Goal: Information Seeking & Learning: Find specific fact

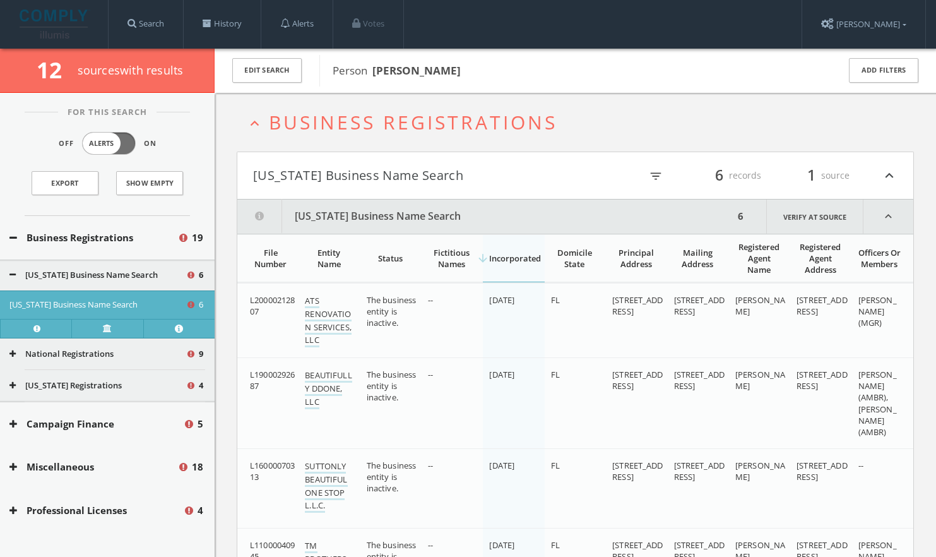
click at [85, 239] on button "Business Registrations" at bounding box center [93, 237] width 168 height 15
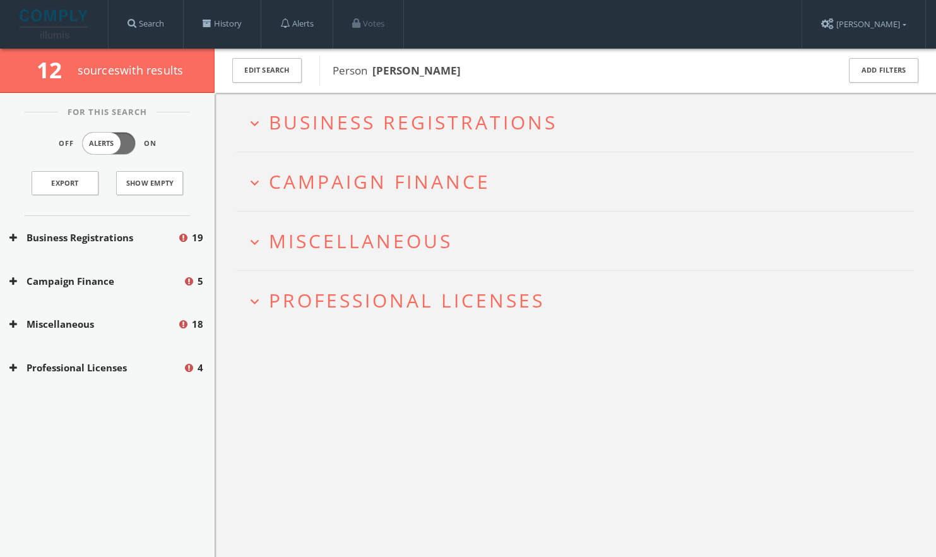
click at [186, 230] on div "Business Registrations 19" at bounding box center [107, 238] width 215 height 44
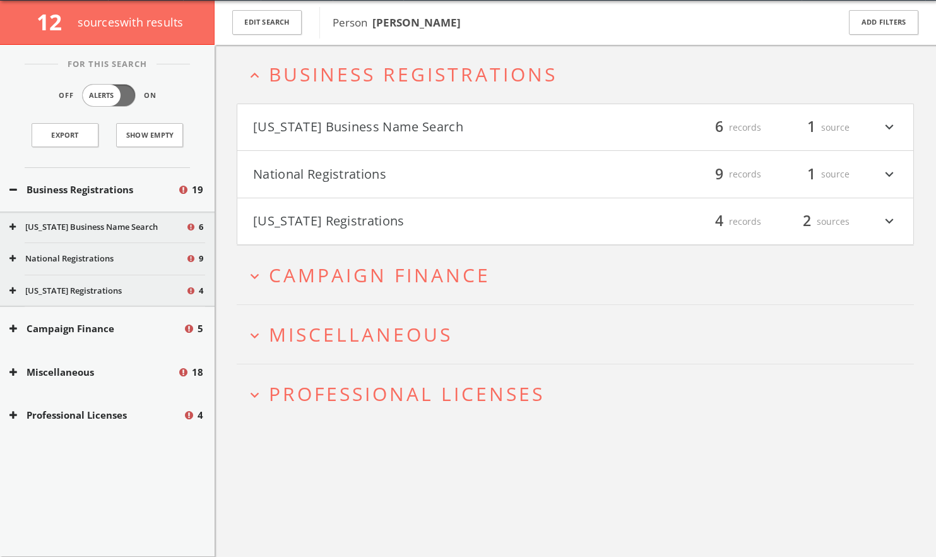
click at [514, 131] on button "[US_STATE] Business Name Search" at bounding box center [414, 127] width 322 height 21
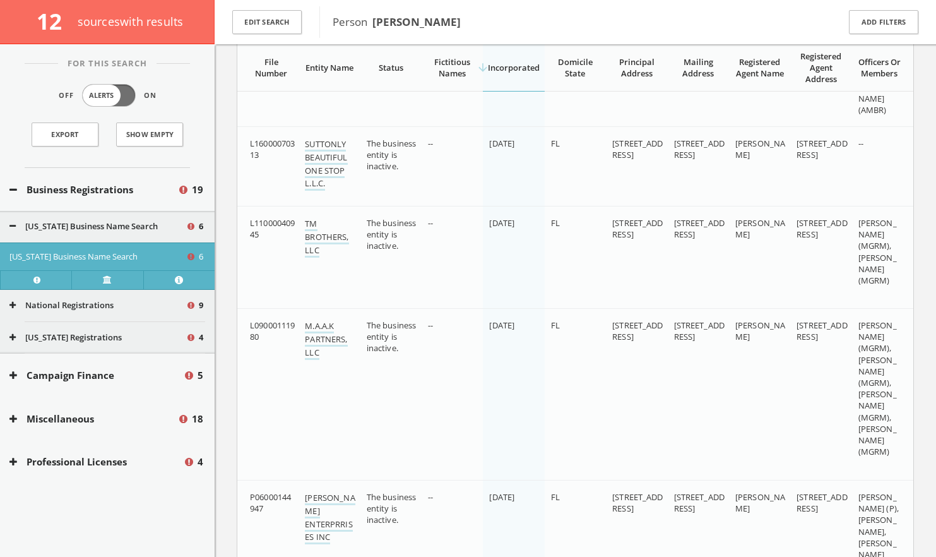
scroll to position [444, 0]
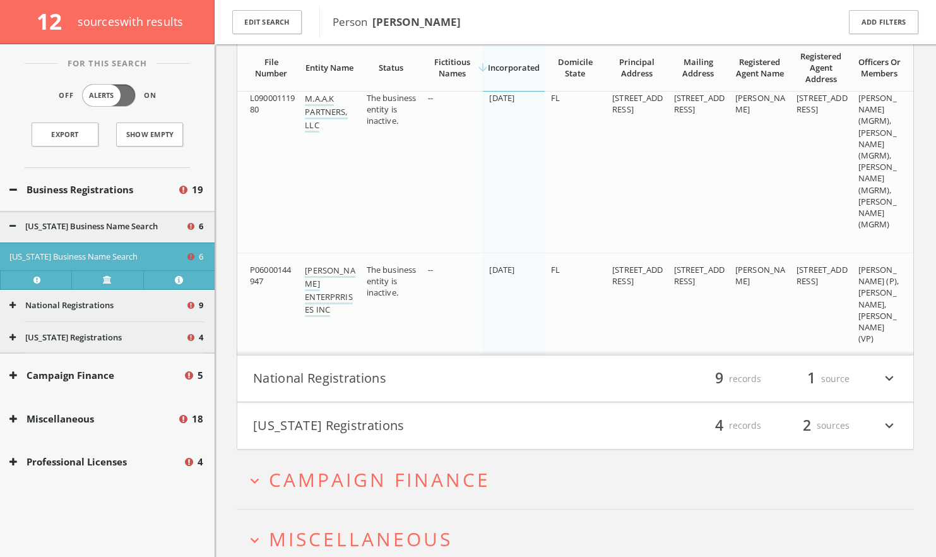
click at [383, 375] on button "National Registrations" at bounding box center [414, 378] width 322 height 21
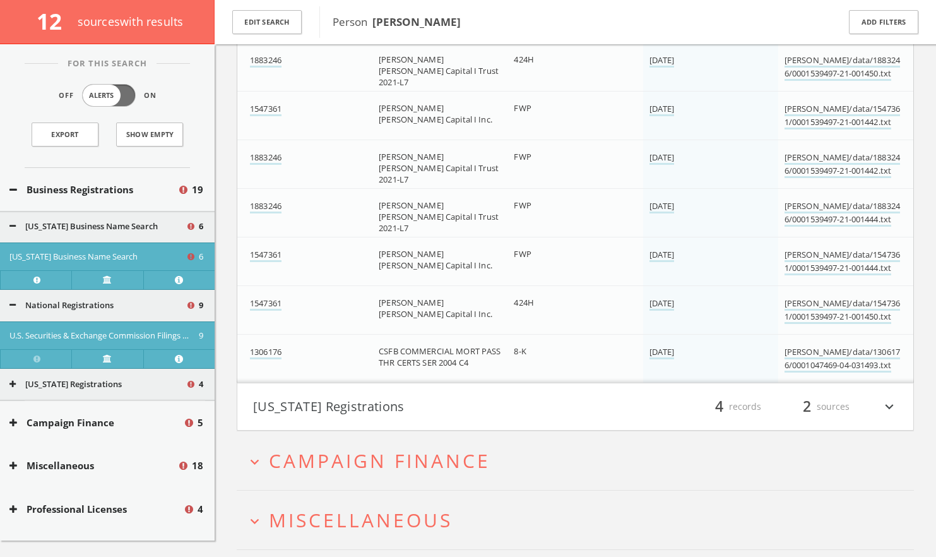
scroll to position [1170, 0]
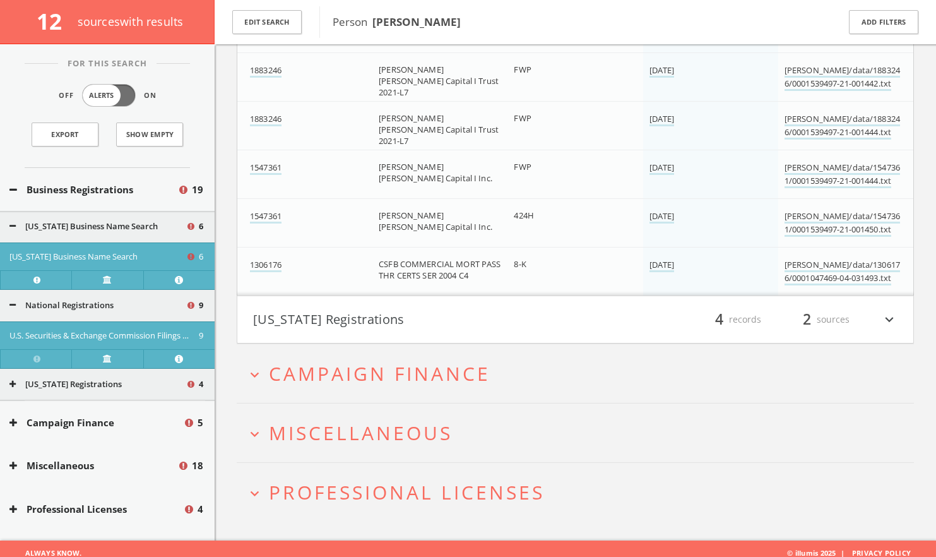
click at [364, 321] on button "[US_STATE] Registrations" at bounding box center [414, 319] width 322 height 21
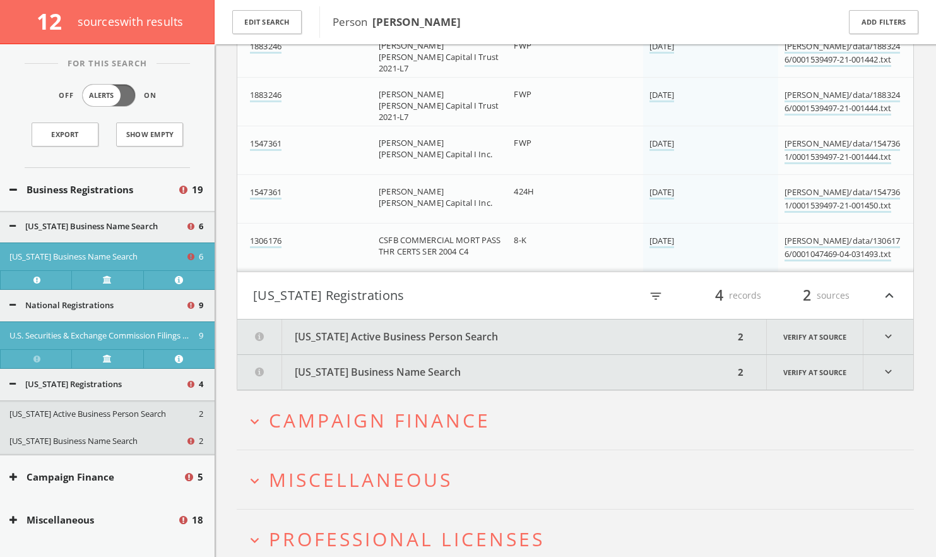
scroll to position [1249, 0]
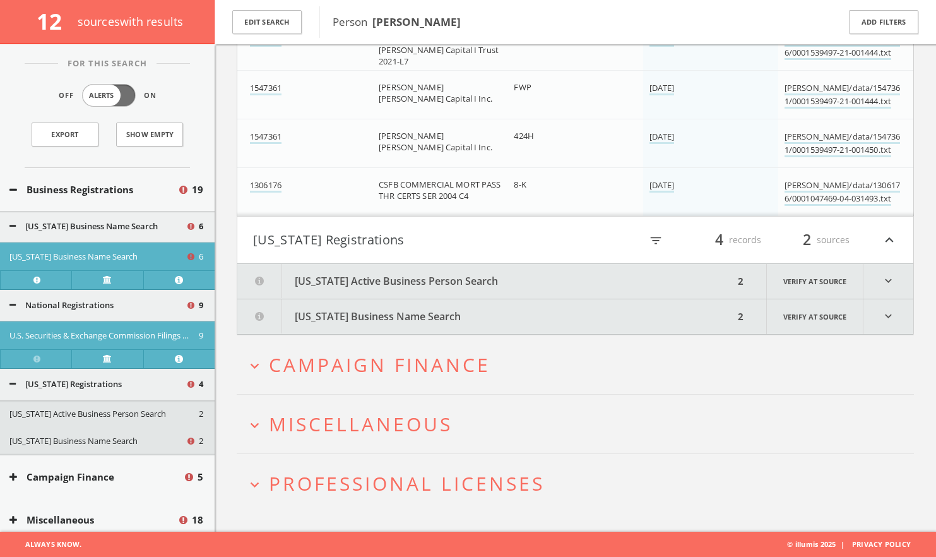
click at [521, 275] on button "[US_STATE] Active Business Person Search" at bounding box center [485, 281] width 497 height 35
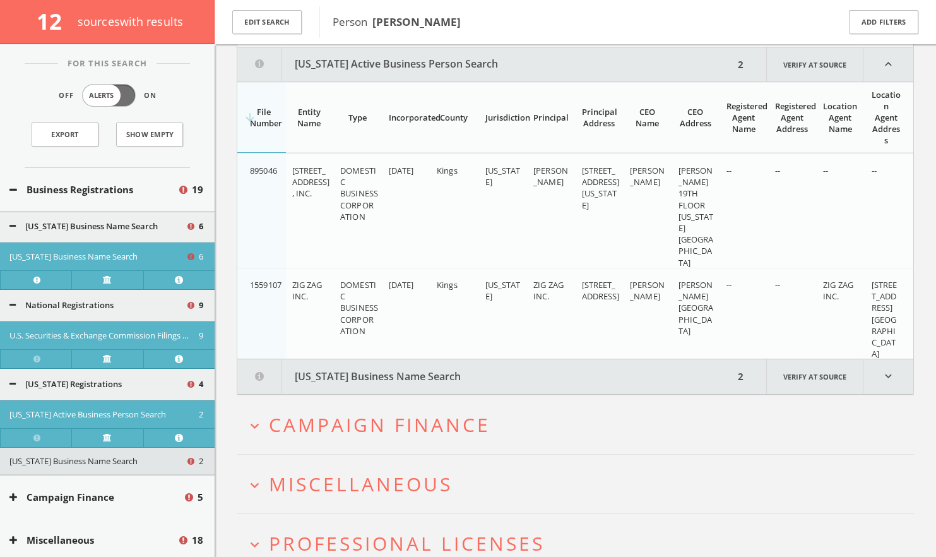
scroll to position [1468, 0]
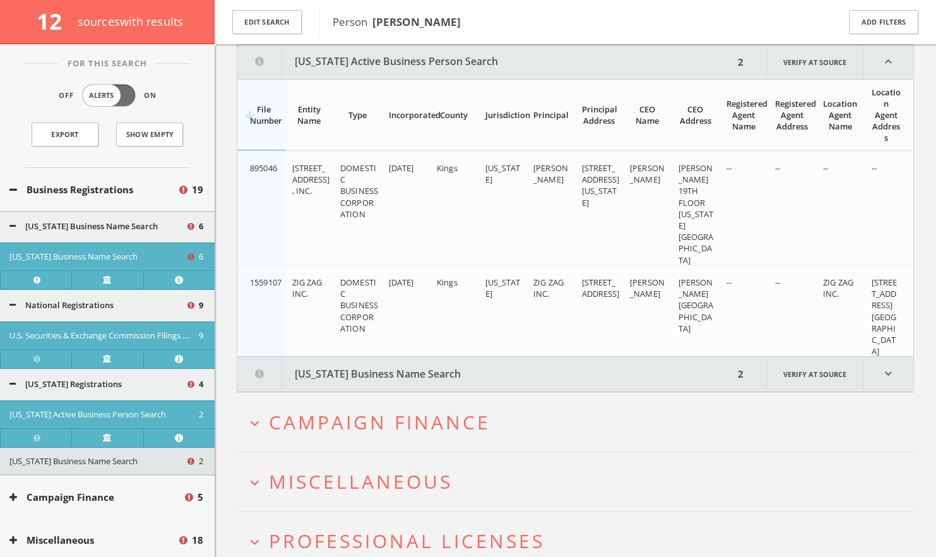
click at [519, 379] on button "[US_STATE] Business Name Search" at bounding box center [485, 373] width 497 height 35
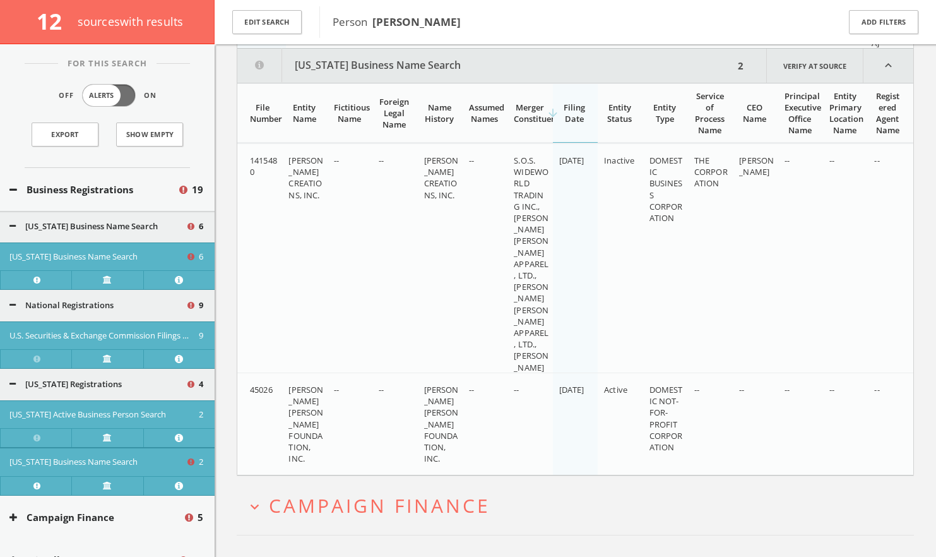
scroll to position [1780, 0]
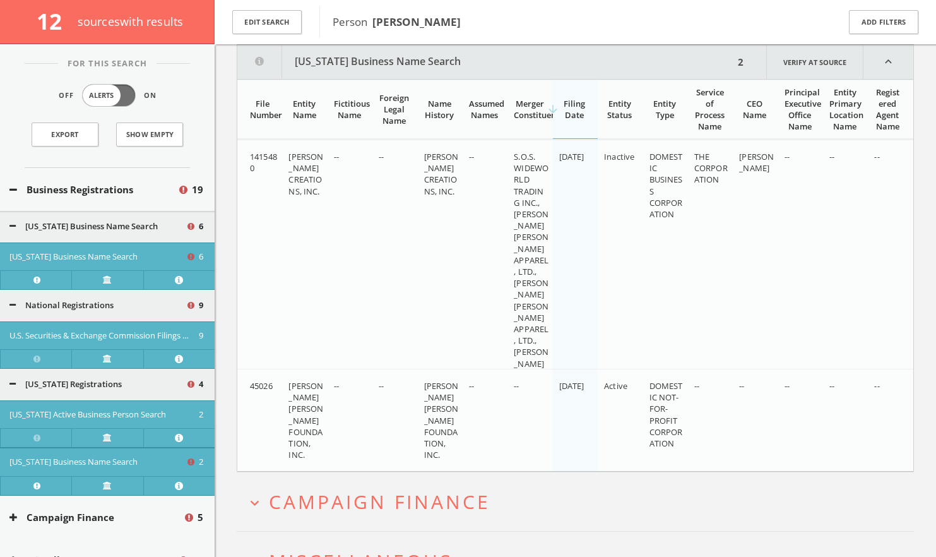
click at [18, 196] on div "Business Registrations 19" at bounding box center [107, 190] width 215 height 44
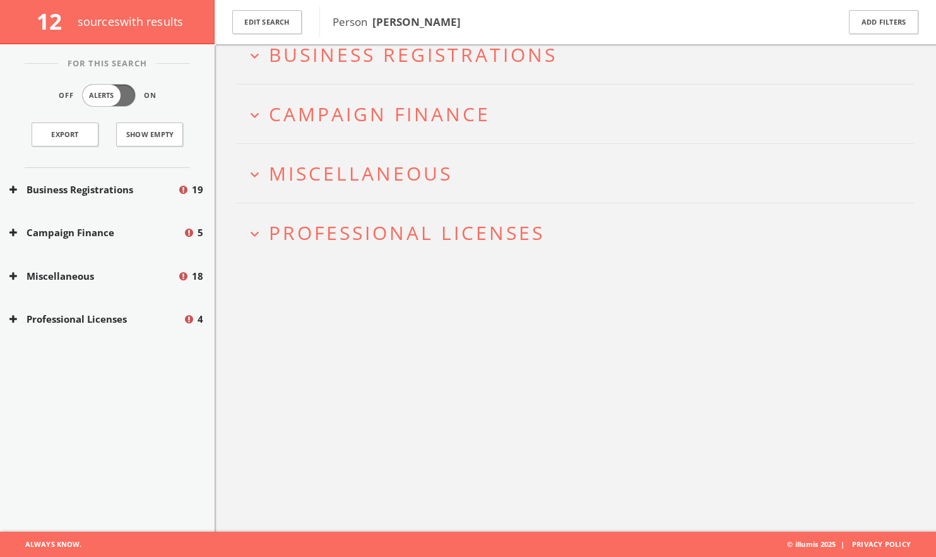
click at [74, 220] on div "Campaign Finance 5" at bounding box center [107, 233] width 215 height 44
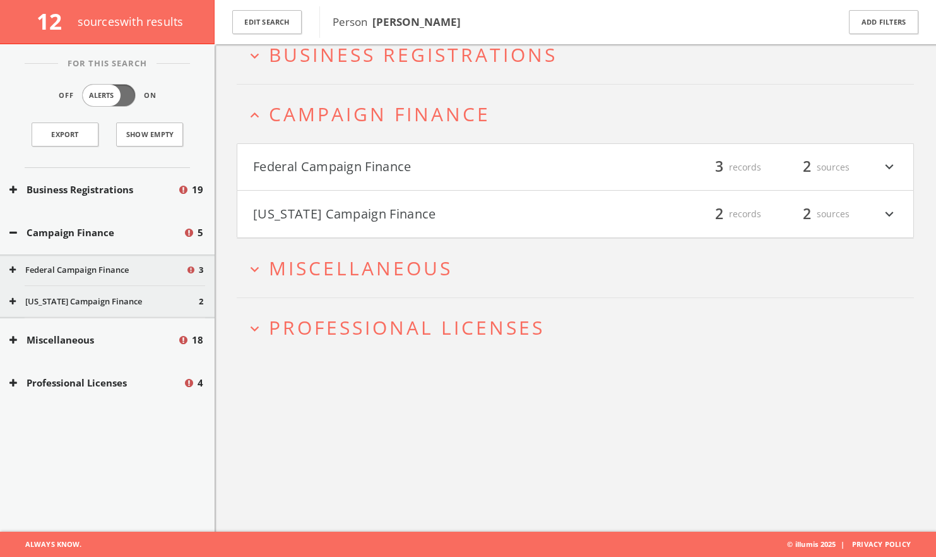
click at [77, 226] on button "Campaign Finance" at bounding box center [96, 232] width 174 height 15
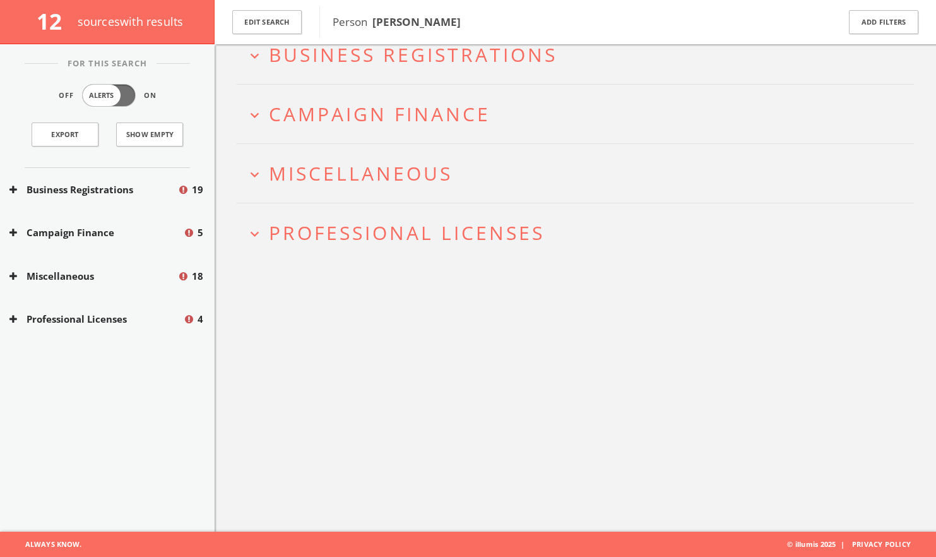
click at [77, 226] on button "Campaign Finance" at bounding box center [96, 232] width 174 height 15
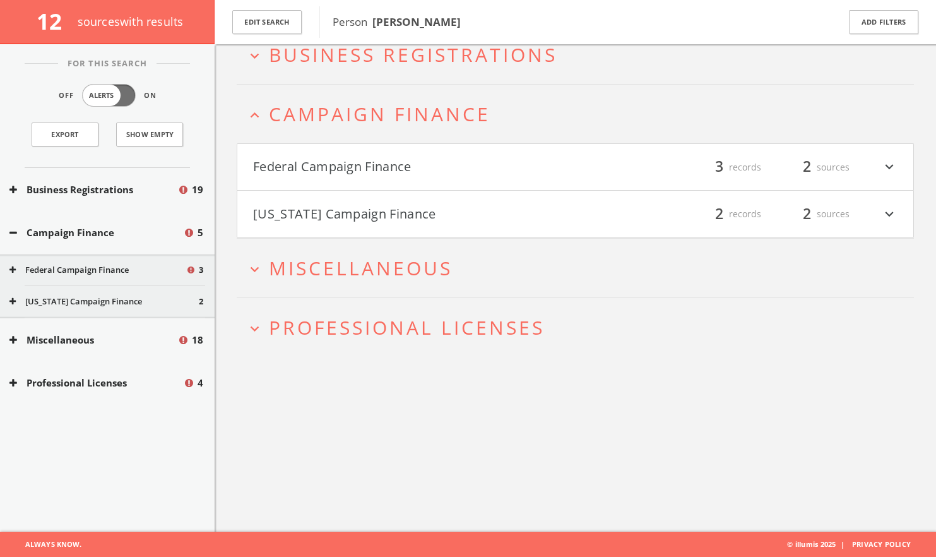
click at [384, 172] on button "Federal Campaign Finance" at bounding box center [414, 166] width 322 height 21
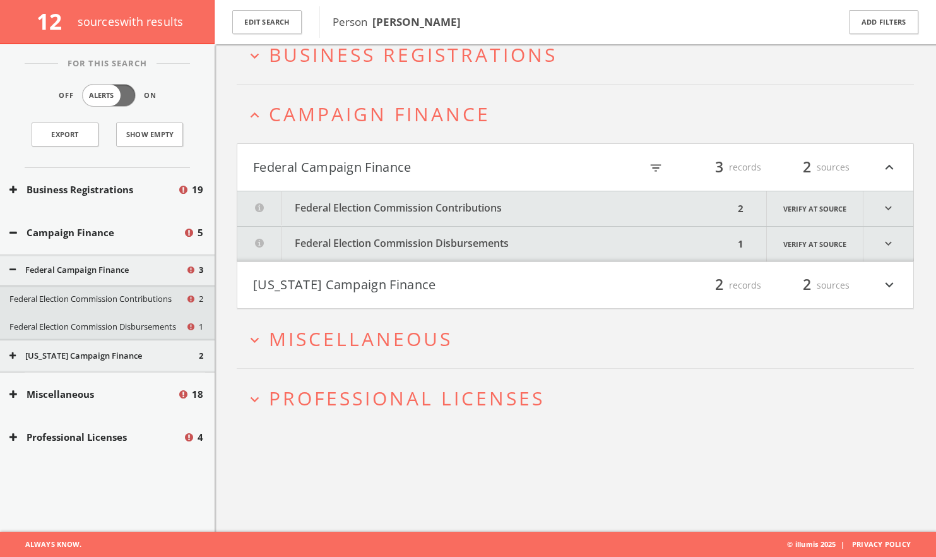
click at [543, 196] on button "Federal Election Commission Contributions" at bounding box center [485, 208] width 497 height 35
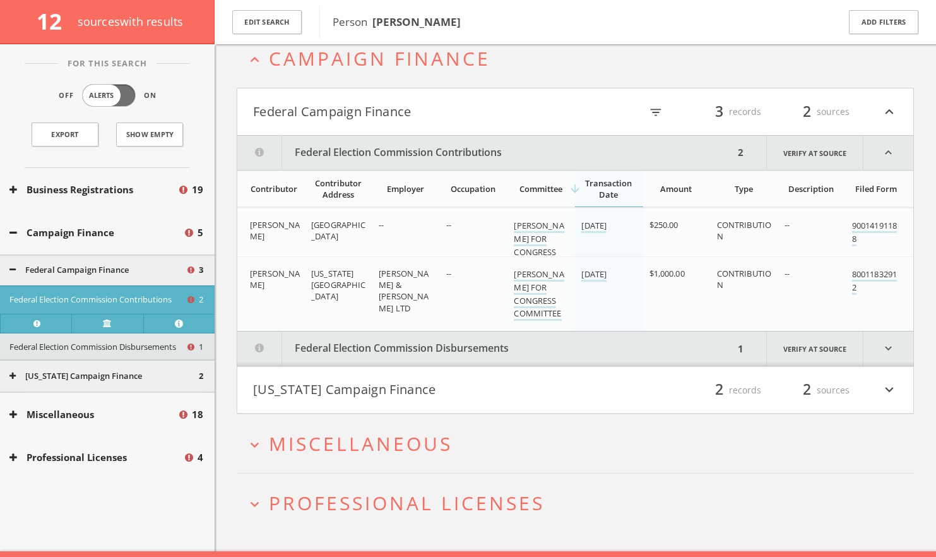
scroll to position [149, 0]
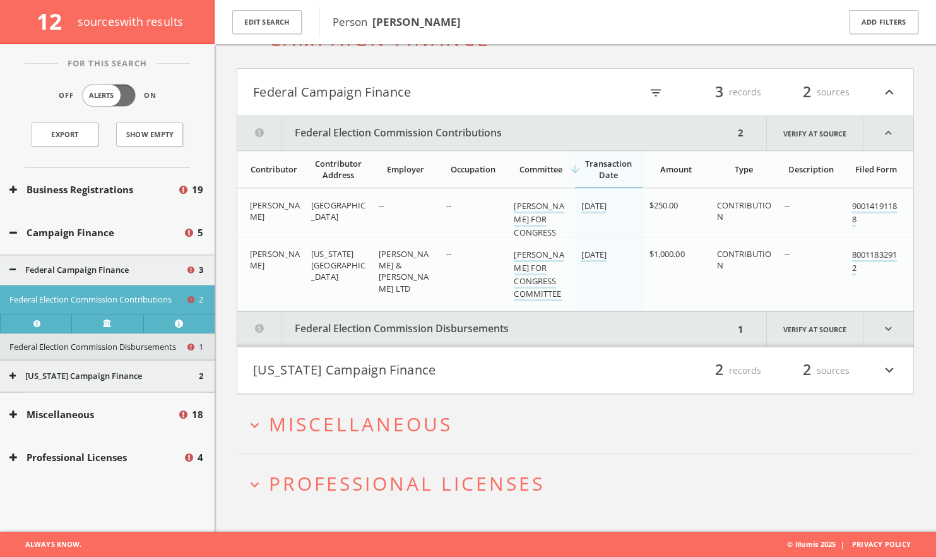
click at [343, 318] on button "Federal Election Commission Disbursements" at bounding box center [485, 329] width 497 height 35
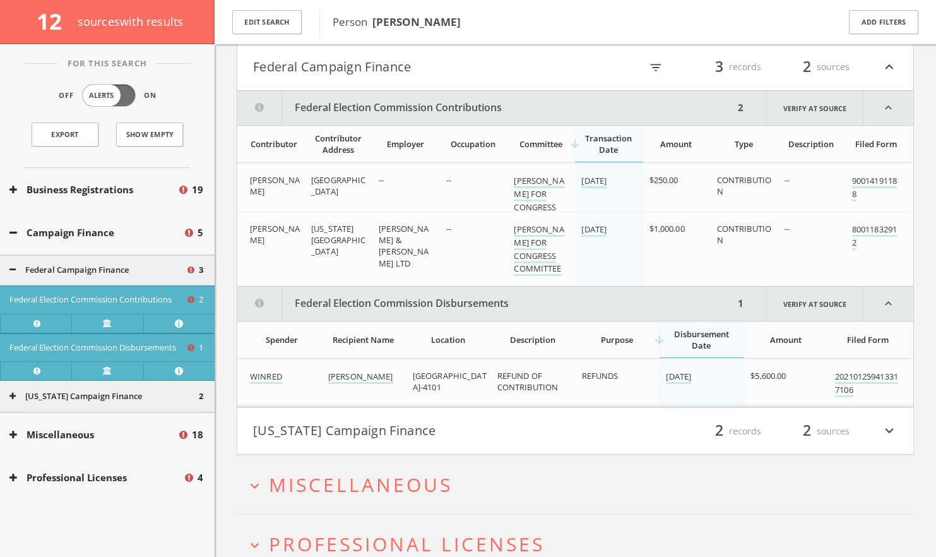
scroll to position [235, 0]
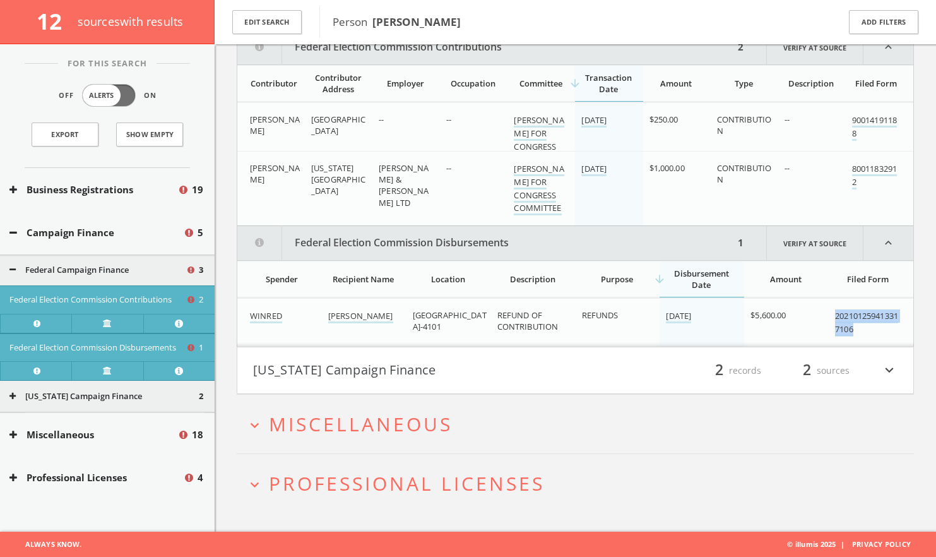
click at [404, 368] on button "[US_STATE] Campaign Finance" at bounding box center [414, 370] width 322 height 21
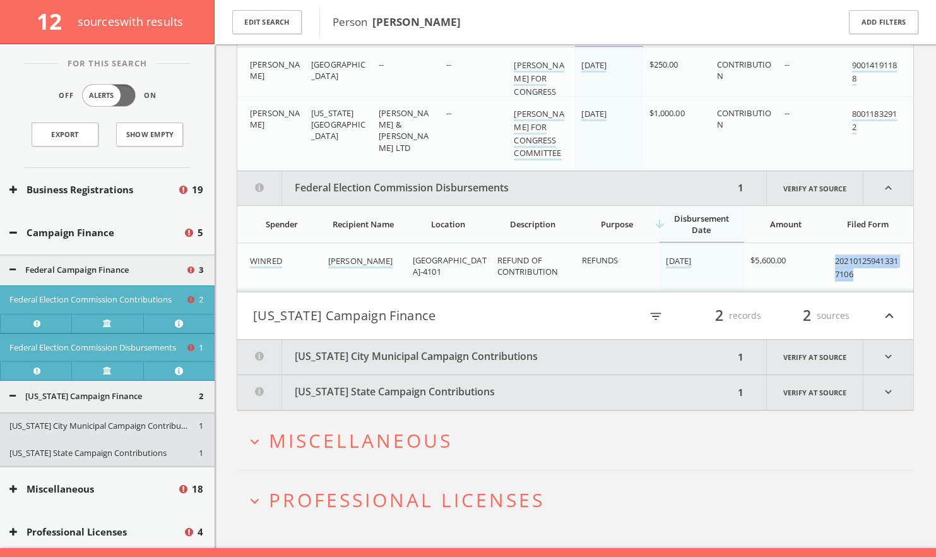
scroll to position [306, 0]
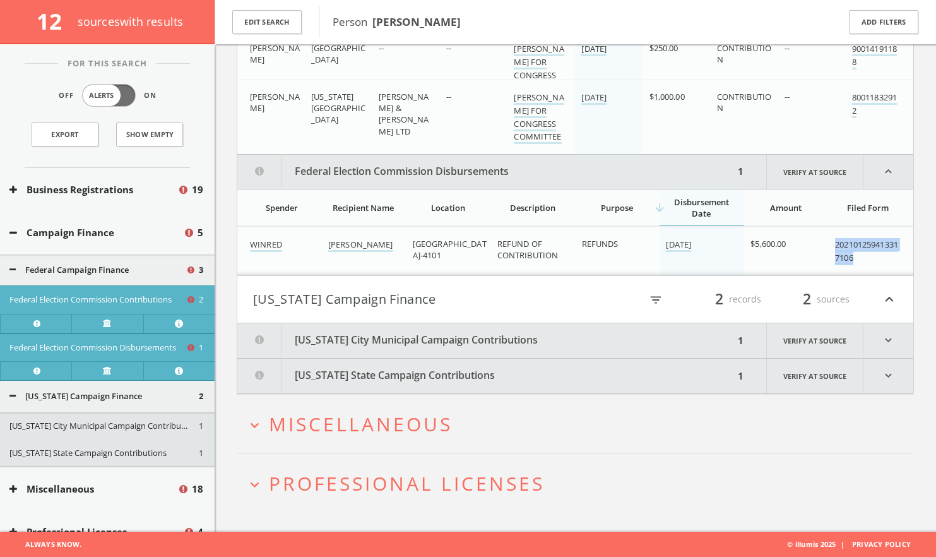
click at [421, 340] on button "[US_STATE] City Municipal Campaign Contributions" at bounding box center [485, 340] width 497 height 35
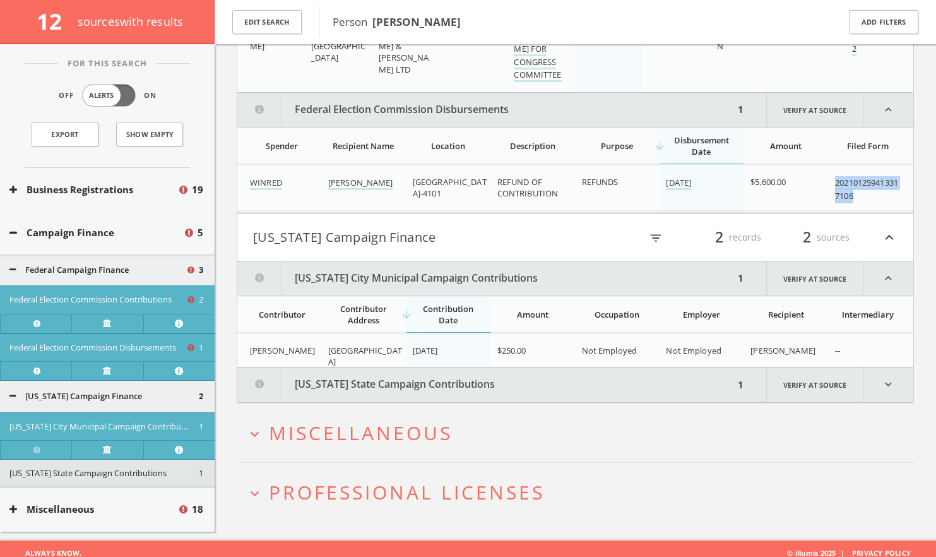
scroll to position [377, 0]
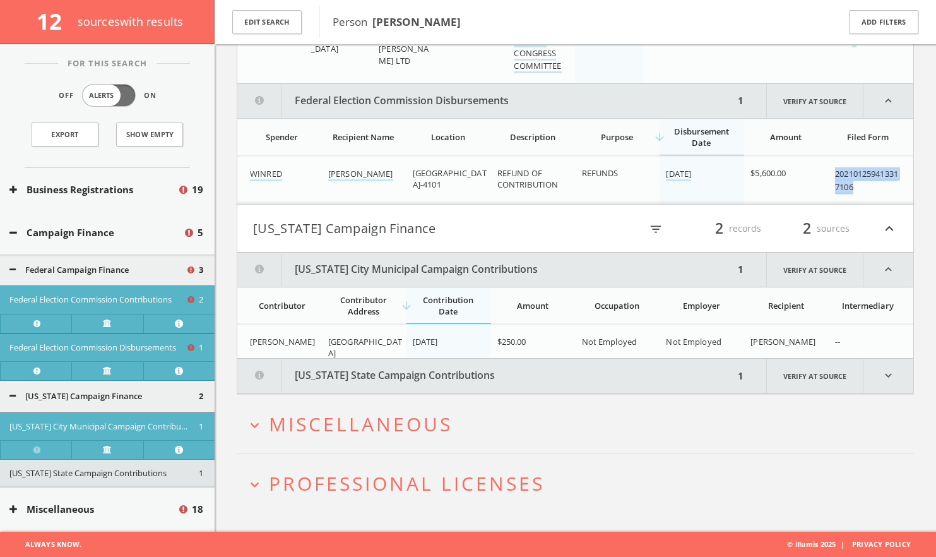
click at [539, 377] on button "[US_STATE] State Campaign Contributions" at bounding box center [485, 375] width 497 height 35
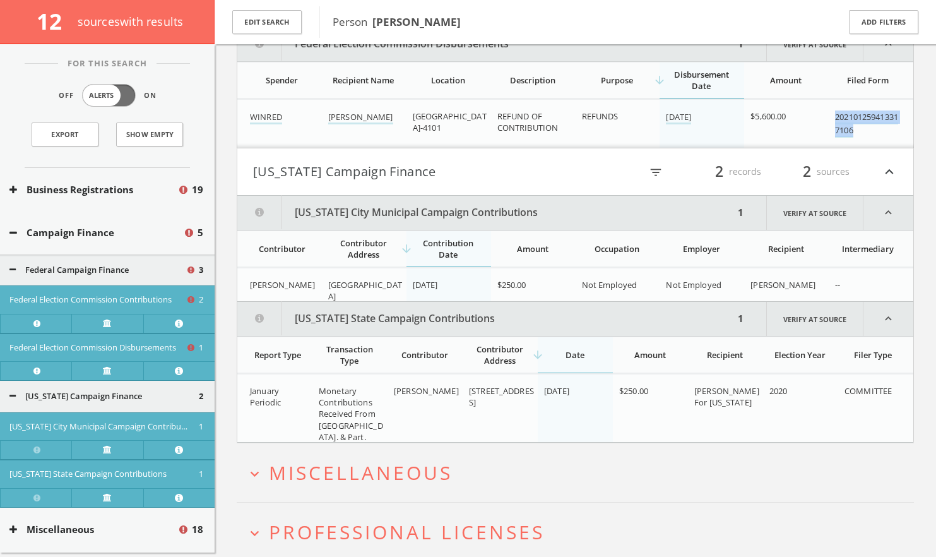
scroll to position [482, 0]
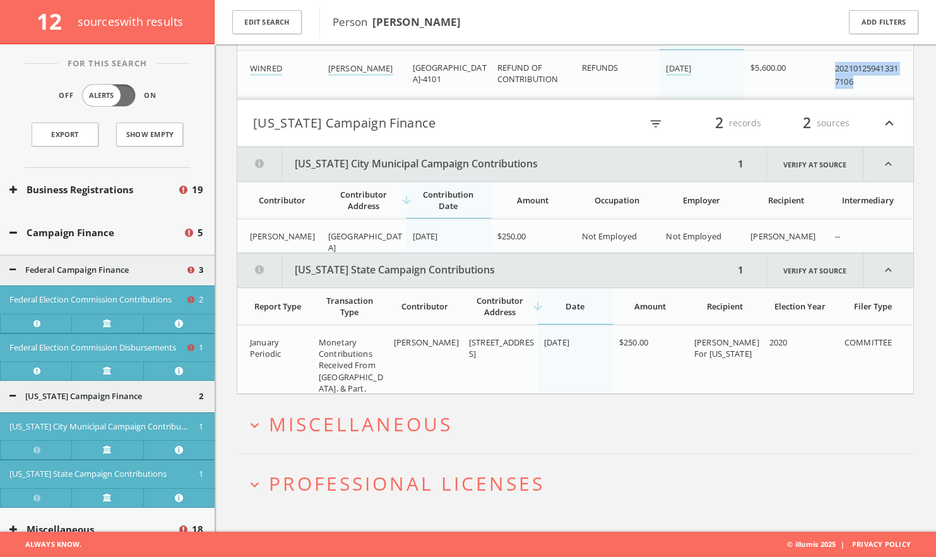
click at [483, 432] on button "expand_more Miscellaneous" at bounding box center [580, 423] width 668 height 21
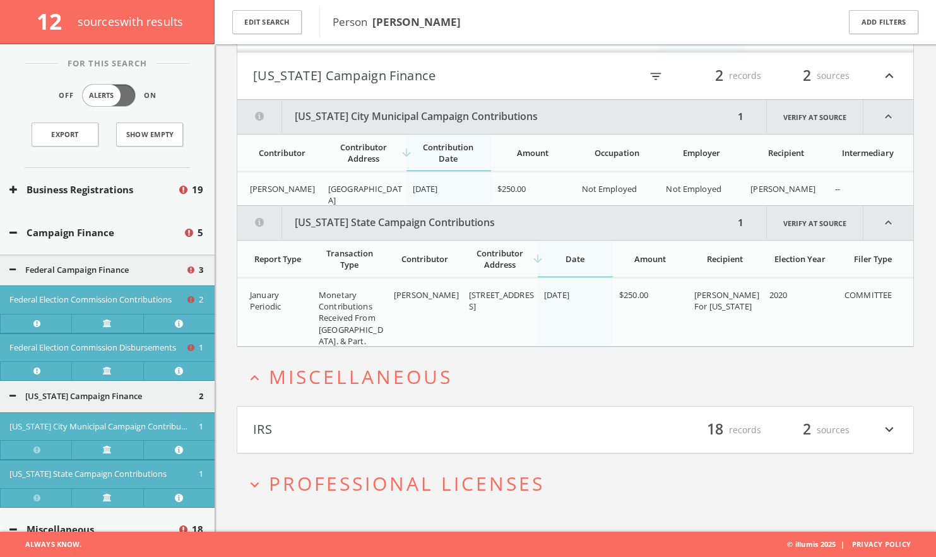
click at [481, 426] on button "IRS" at bounding box center [414, 429] width 322 height 21
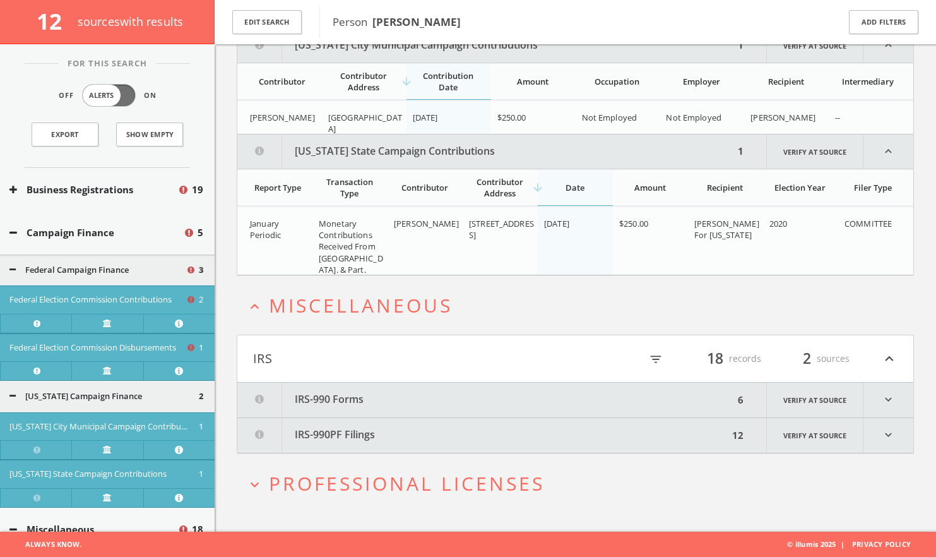
click at [466, 404] on button "IRS-990 Forms" at bounding box center [485, 399] width 497 height 35
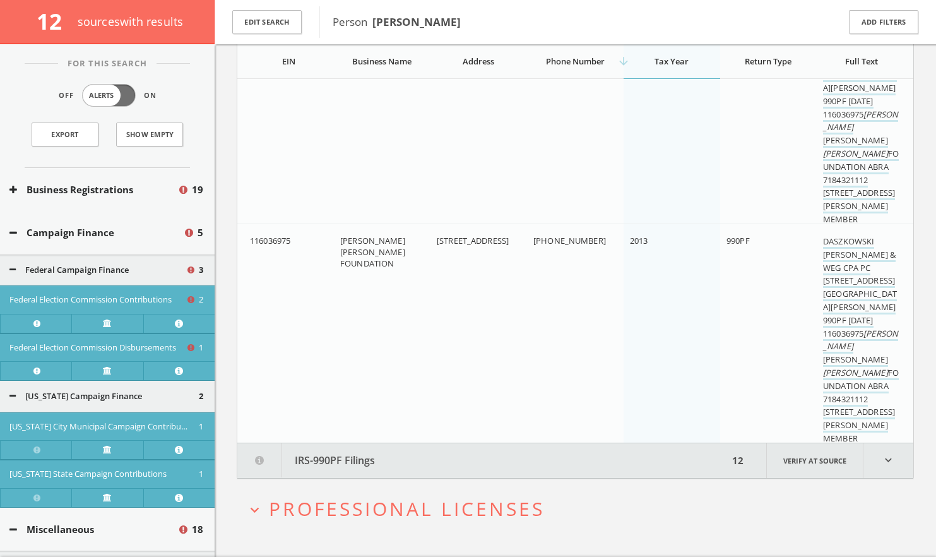
click at [454, 457] on button "IRS-990PF Filings" at bounding box center [482, 460] width 491 height 35
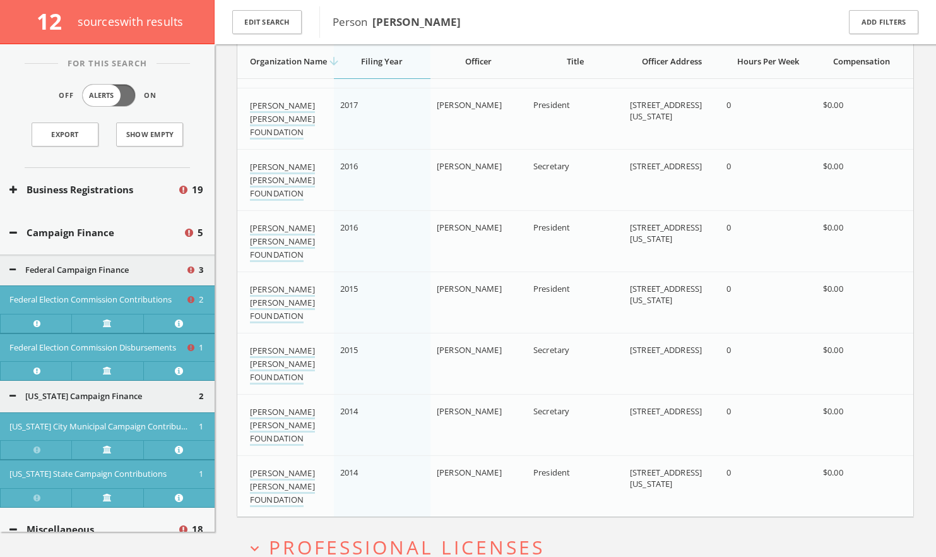
scroll to position [2721, 0]
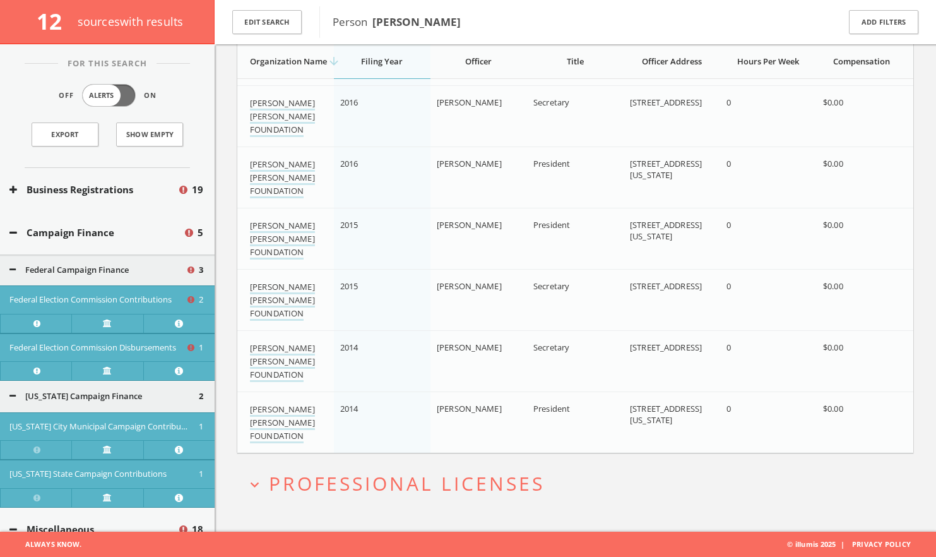
click at [460, 471] on span "Professional Licenses" at bounding box center [407, 483] width 276 height 26
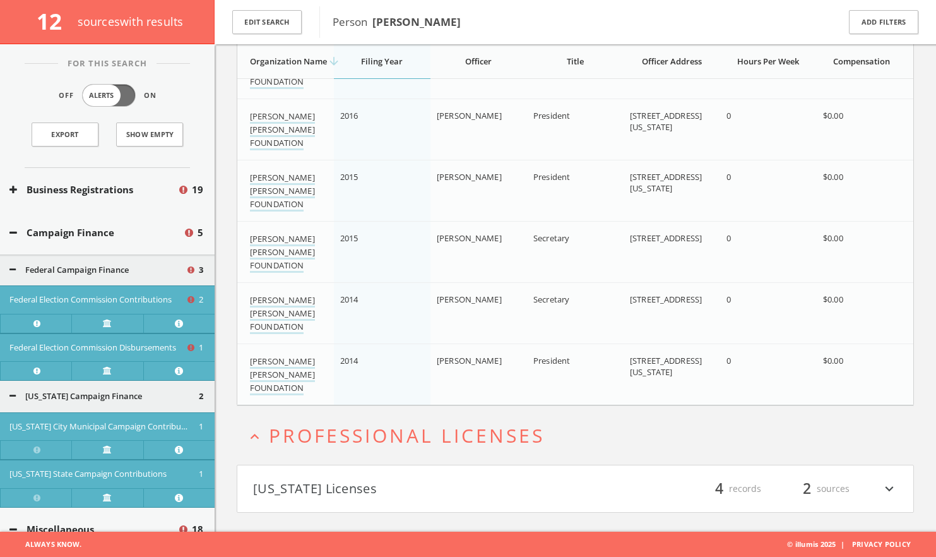
click at [458, 472] on h4 "[US_STATE] Licenses filter_list 4 records 2 sources expand_more" at bounding box center [575, 488] width 676 height 47
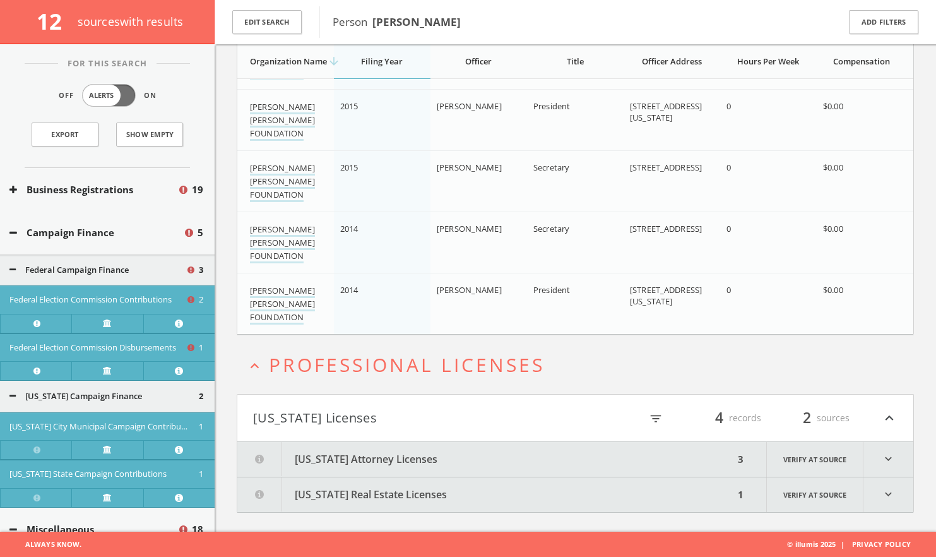
click at [452, 457] on button "[US_STATE] Attorney Licenses" at bounding box center [485, 459] width 497 height 35
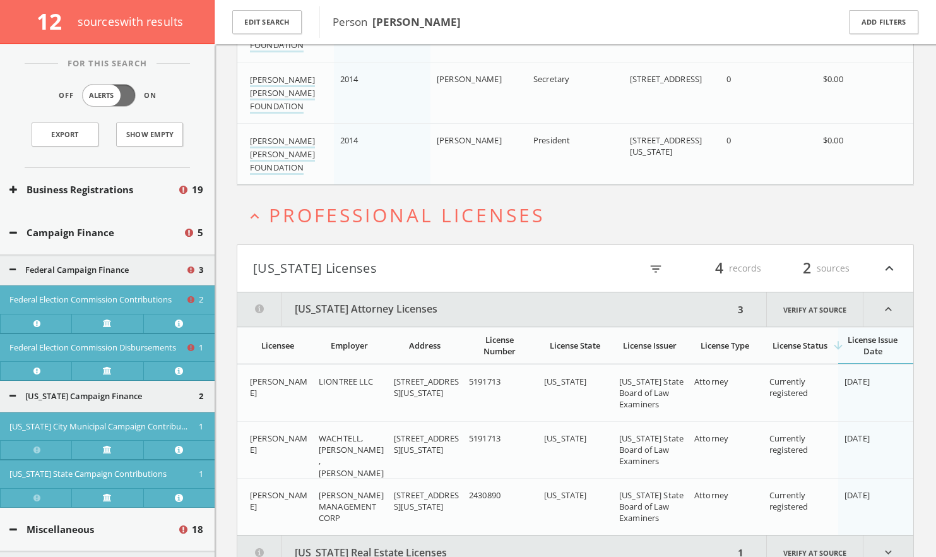
scroll to position [3048, 0]
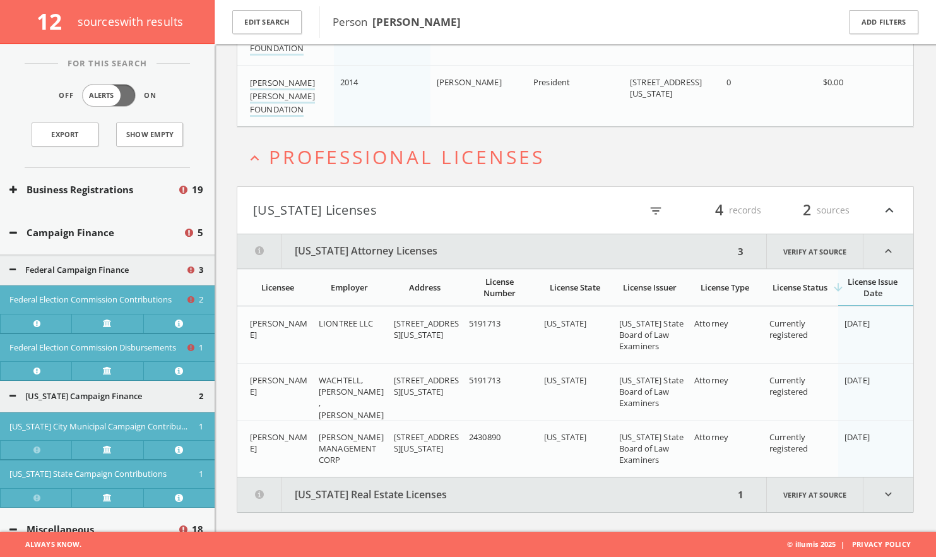
click at [35, 230] on button "Campaign Finance" at bounding box center [96, 232] width 174 height 15
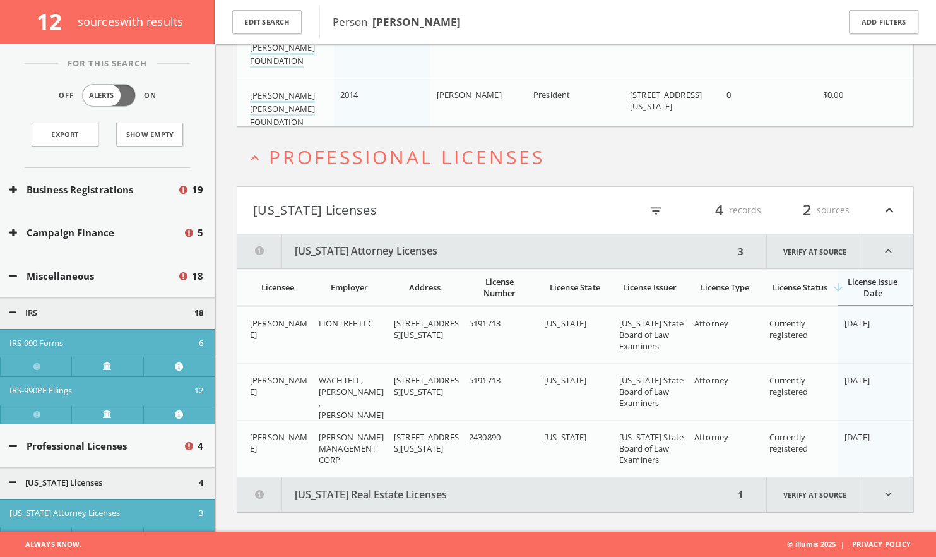
scroll to position [2275, 0]
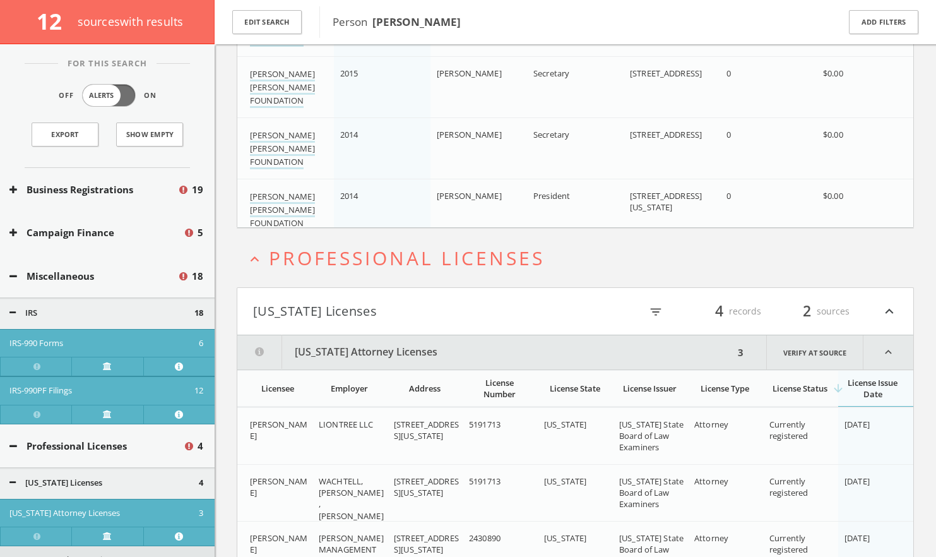
click at [41, 275] on button "Miscellaneous" at bounding box center [93, 276] width 168 height 15
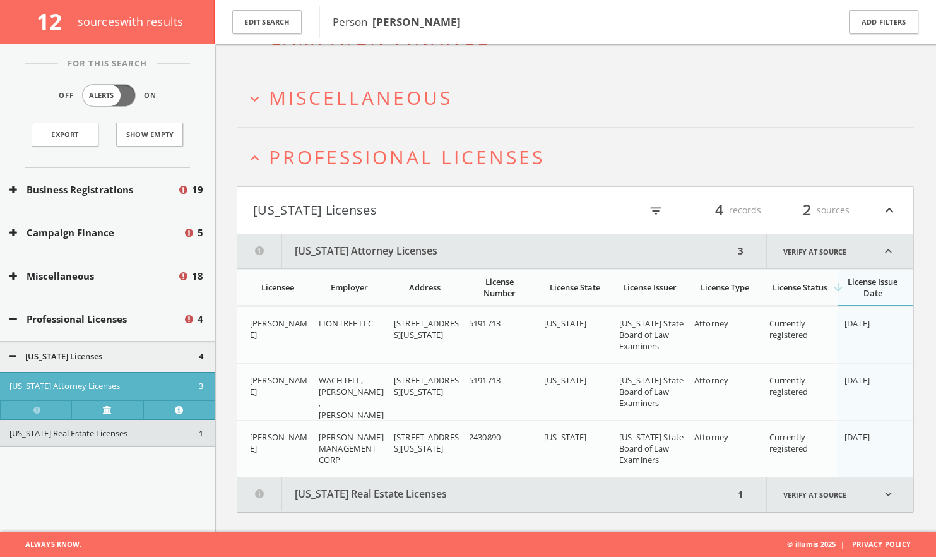
click at [47, 362] on button "[US_STATE] Licenses" at bounding box center [103, 356] width 189 height 13
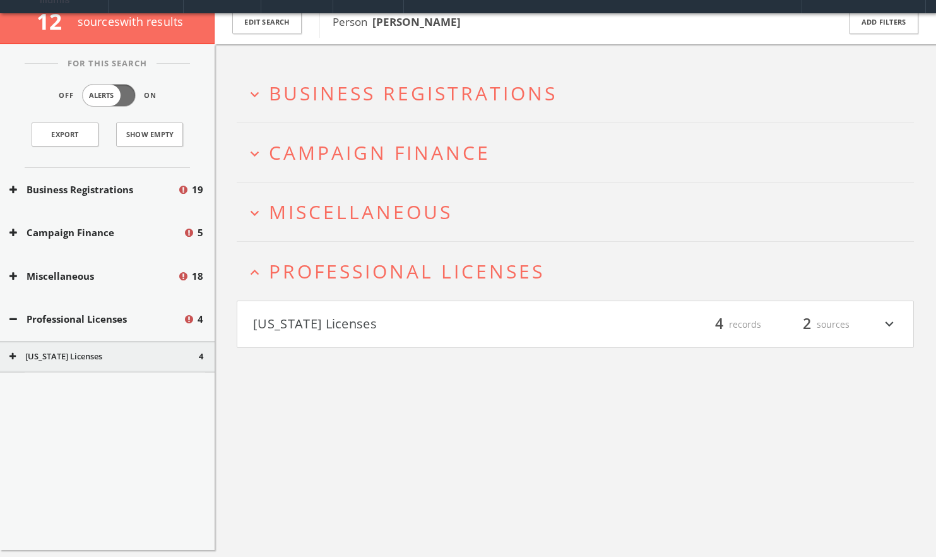
scroll to position [0, 0]
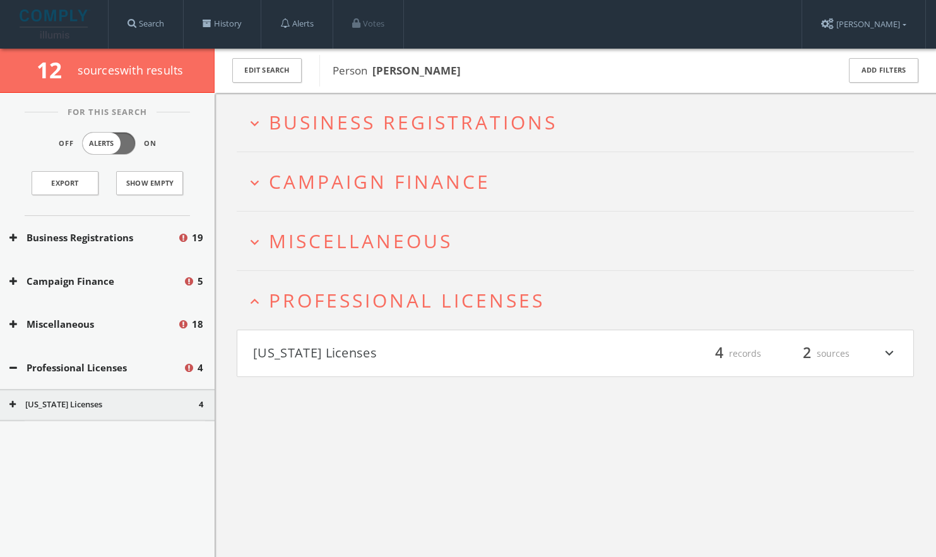
click at [399, 72] on b "[PERSON_NAME]" at bounding box center [416, 70] width 88 height 15
drag, startPoint x: 654, startPoint y: 67, endPoint x: 664, endPoint y: 66, distance: 10.1
click at [658, 67] on span "Person [PERSON_NAME]" at bounding box center [577, 70] width 489 height 16
click at [298, 69] on button "Edit Search" at bounding box center [266, 70] width 69 height 25
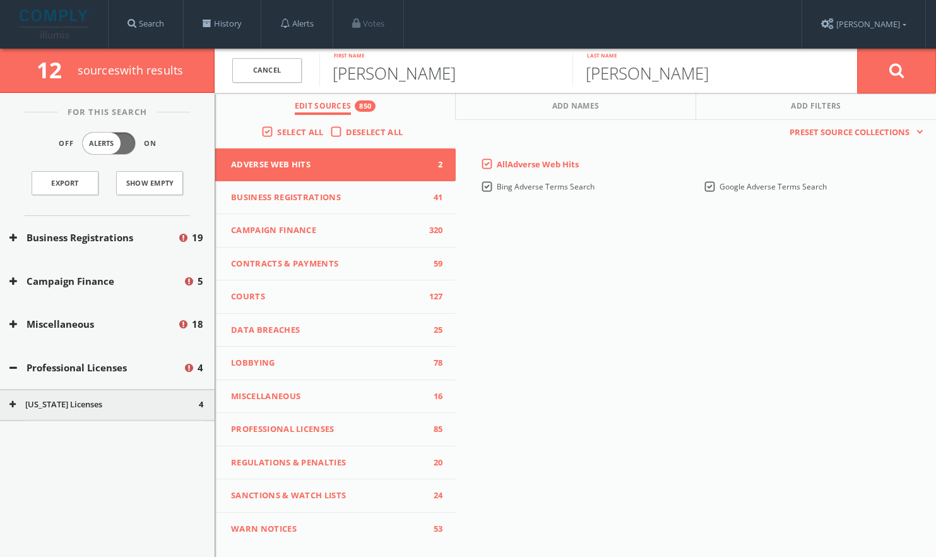
click at [392, 77] on input "[PERSON_NAME]" at bounding box center [445, 70] width 253 height 33
drag, startPoint x: 353, startPoint y: 80, endPoint x: 218, endPoint y: 75, distance: 135.7
click at [219, 75] on form "Cancel age First name [PERSON_NAME] Last name Cancel" at bounding box center [575, 71] width 721 height 44
type input "abe"
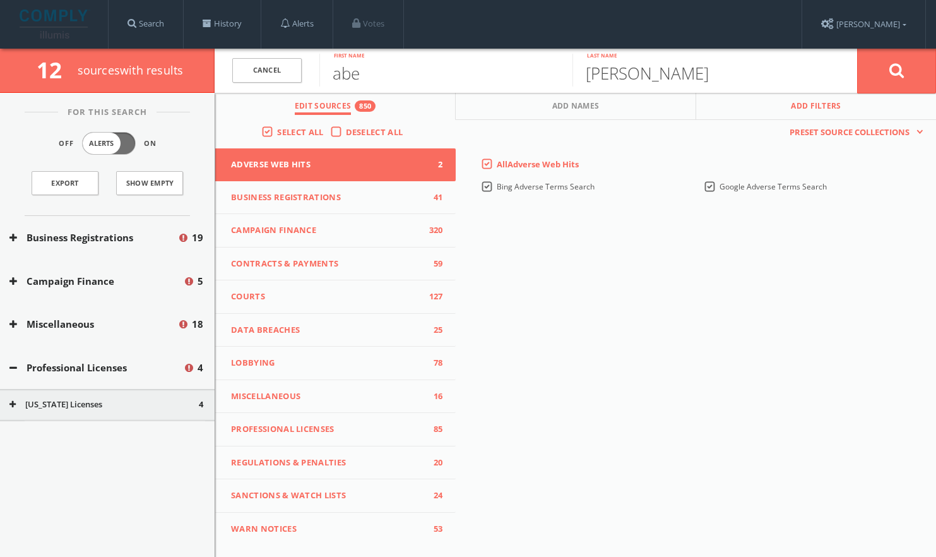
click at [802, 110] on span "Add Filters" at bounding box center [816, 107] width 50 height 15
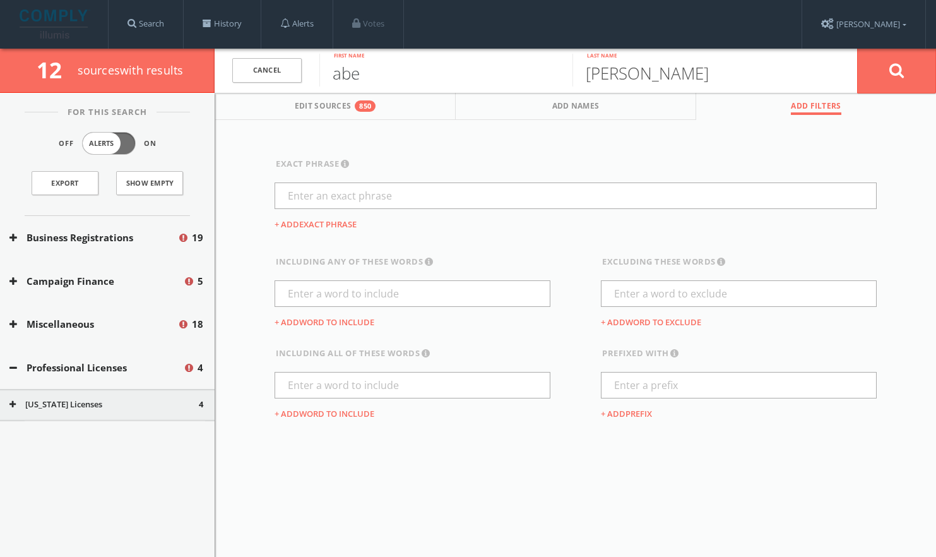
click at [403, 78] on input "abe" at bounding box center [445, 70] width 253 height 33
click at [885, 71] on button at bounding box center [896, 70] width 79 height 45
